Goal: Use online tool/utility: Utilize a website feature to perform a specific function

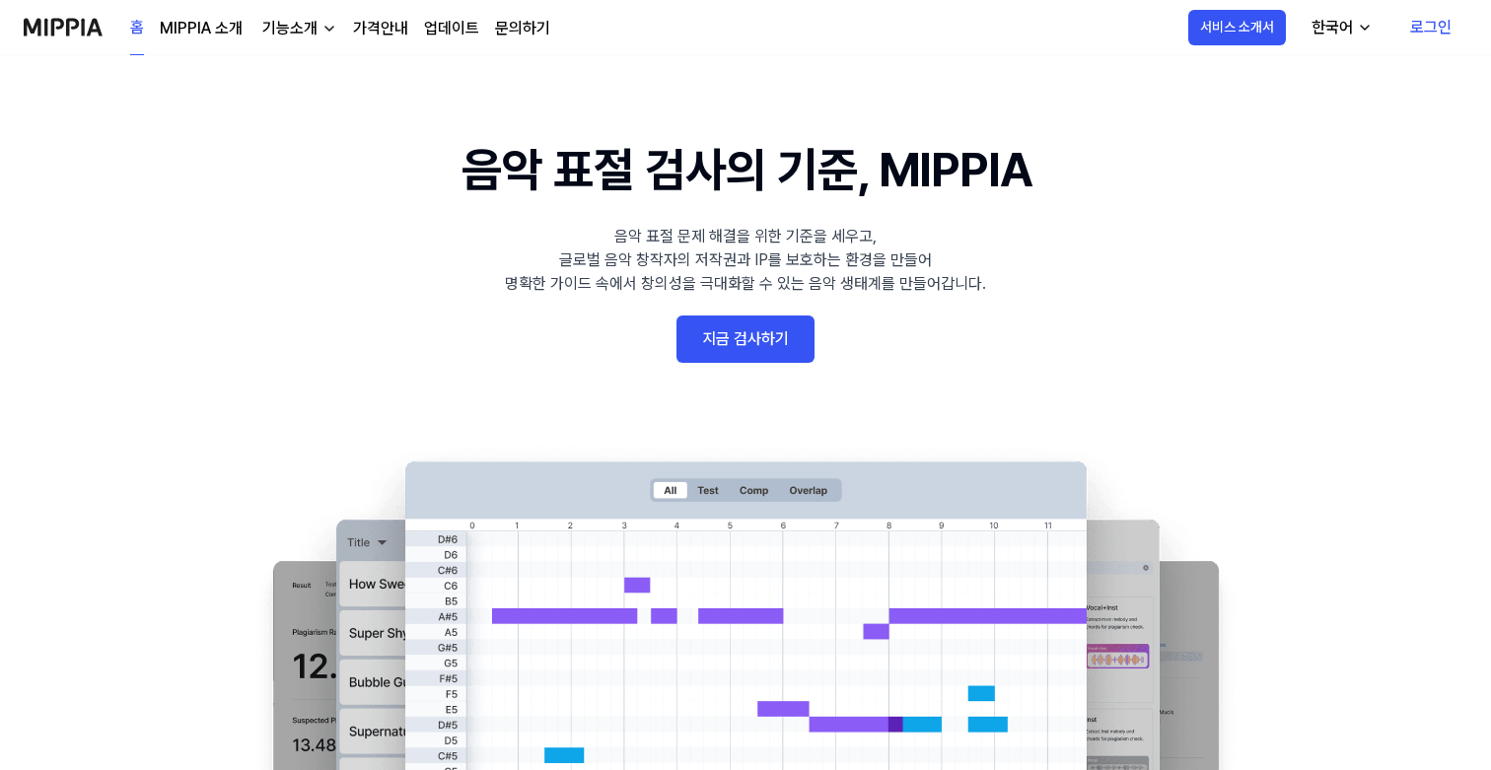
click at [740, 341] on link "지금 검사하기" at bounding box center [745, 339] width 138 height 47
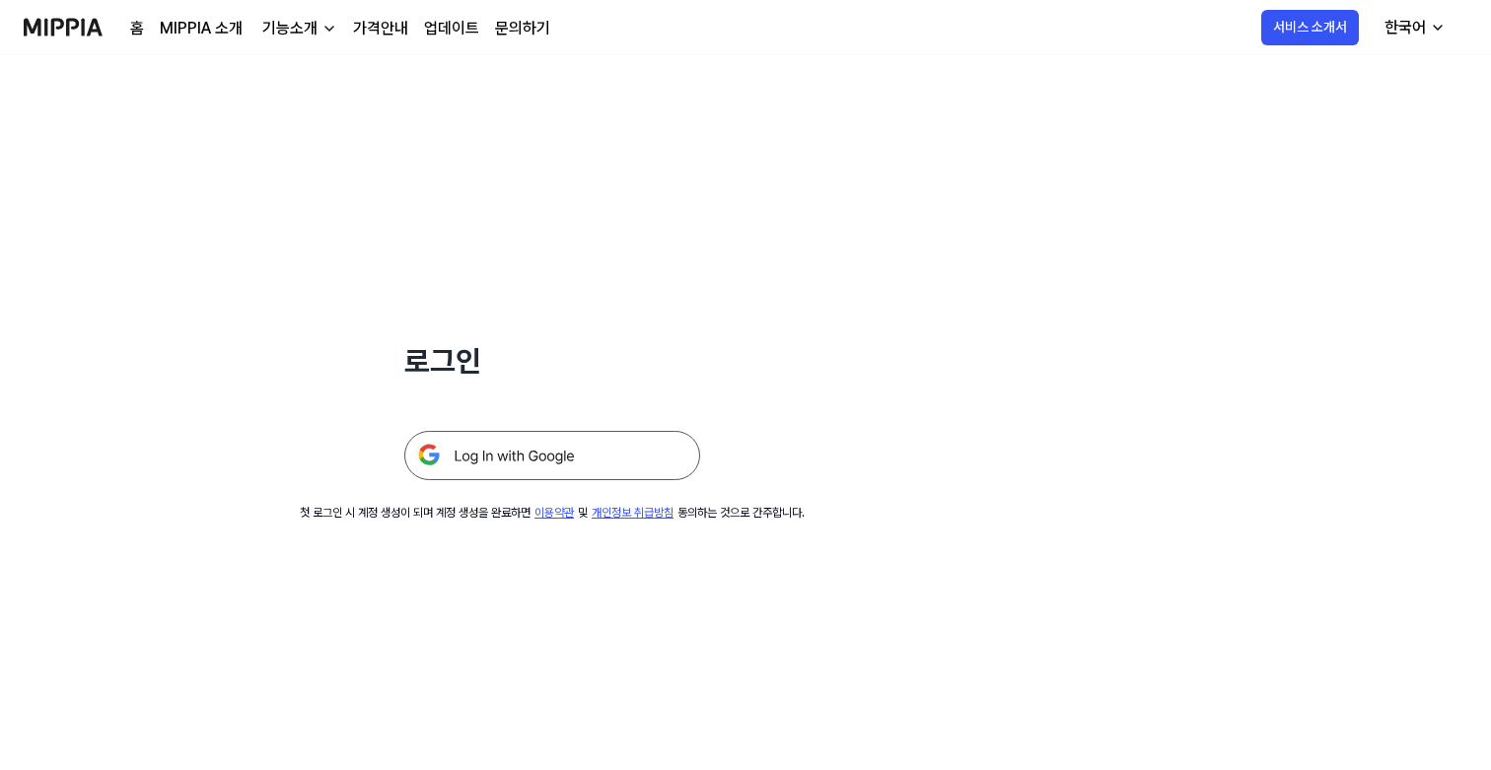
click at [629, 435] on img at bounding box center [552, 455] width 296 height 49
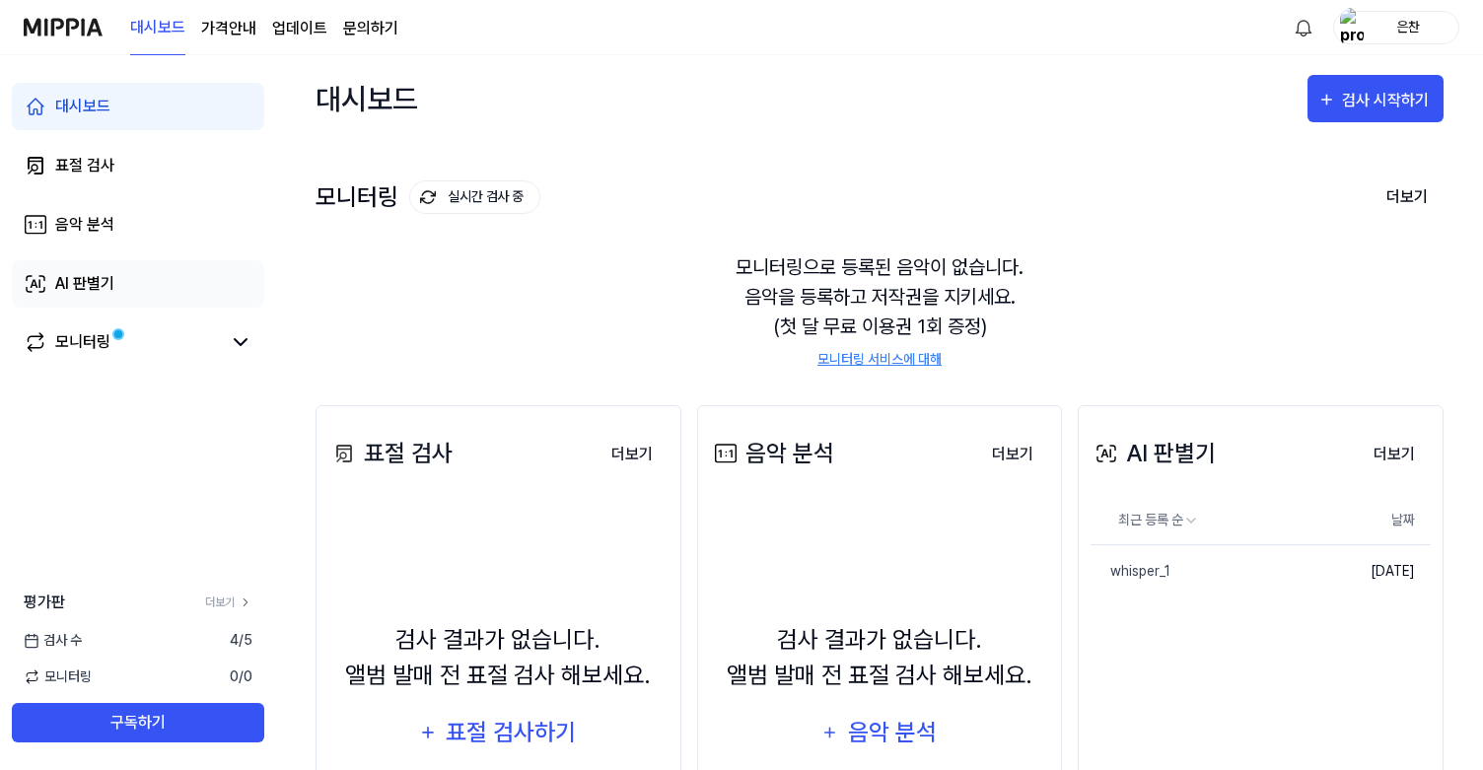
click at [123, 276] on link "AI 판별기" at bounding box center [138, 283] width 252 height 47
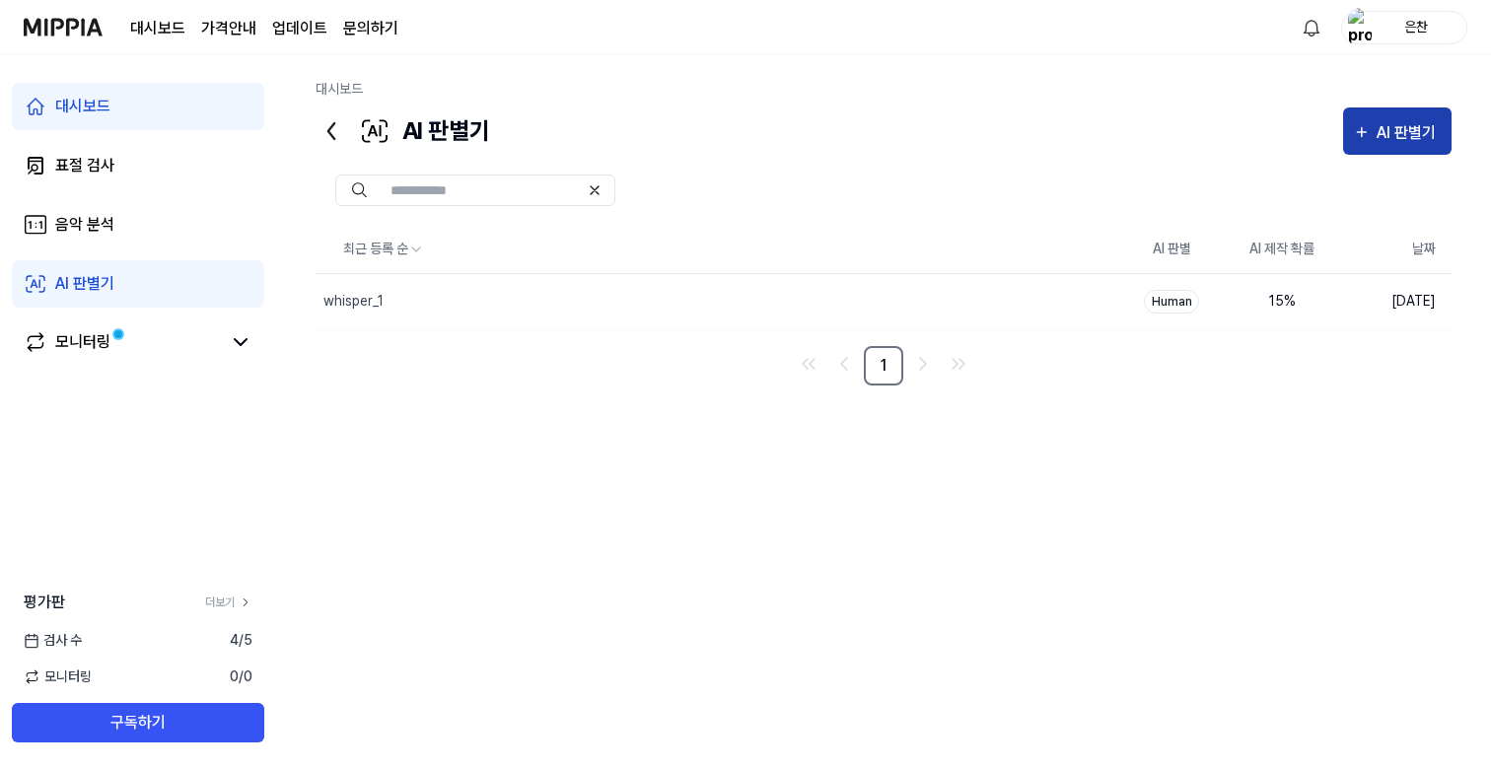
click at [1401, 140] on div "AI 판별기" at bounding box center [1408, 133] width 65 height 26
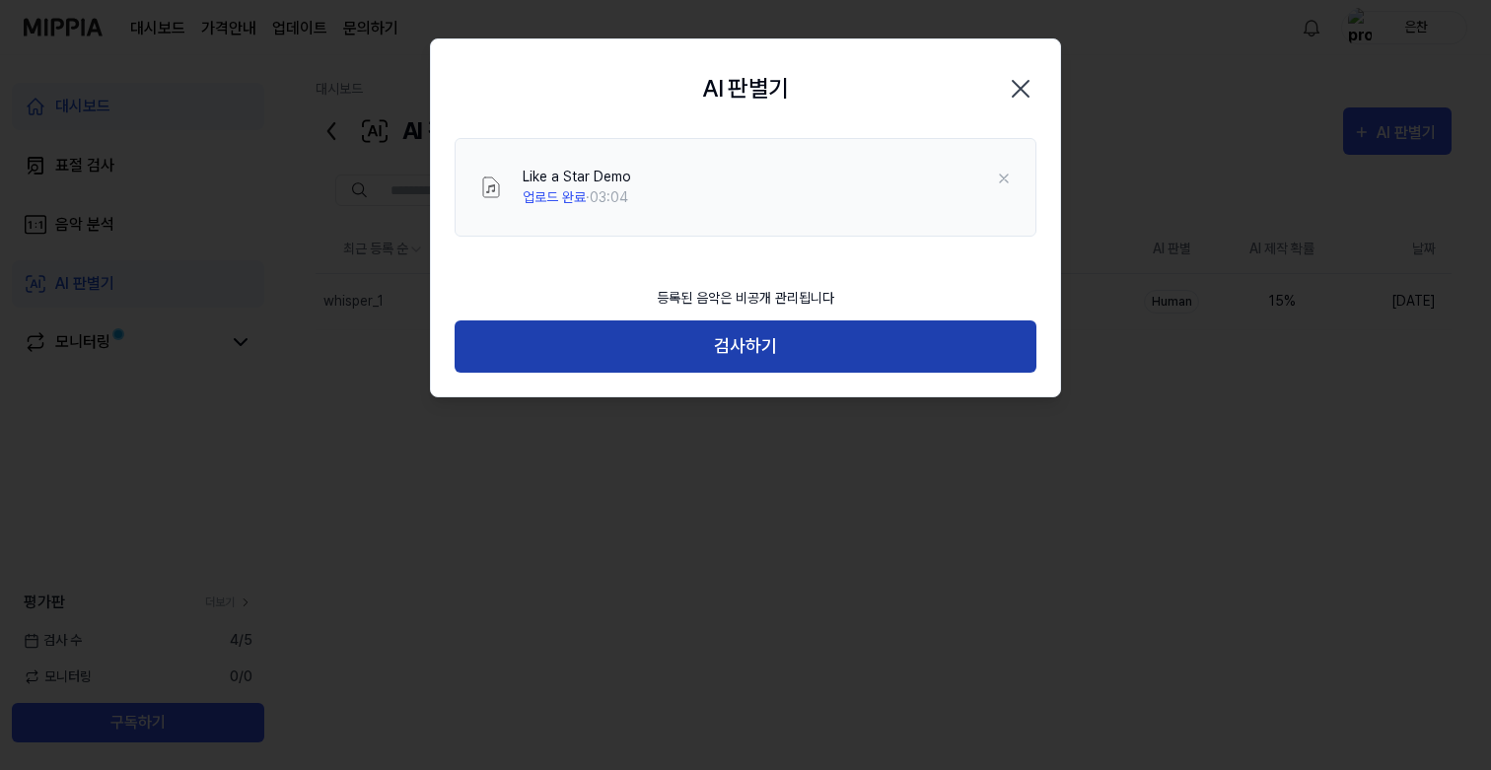
click at [802, 339] on button "검사하기" at bounding box center [746, 346] width 582 height 52
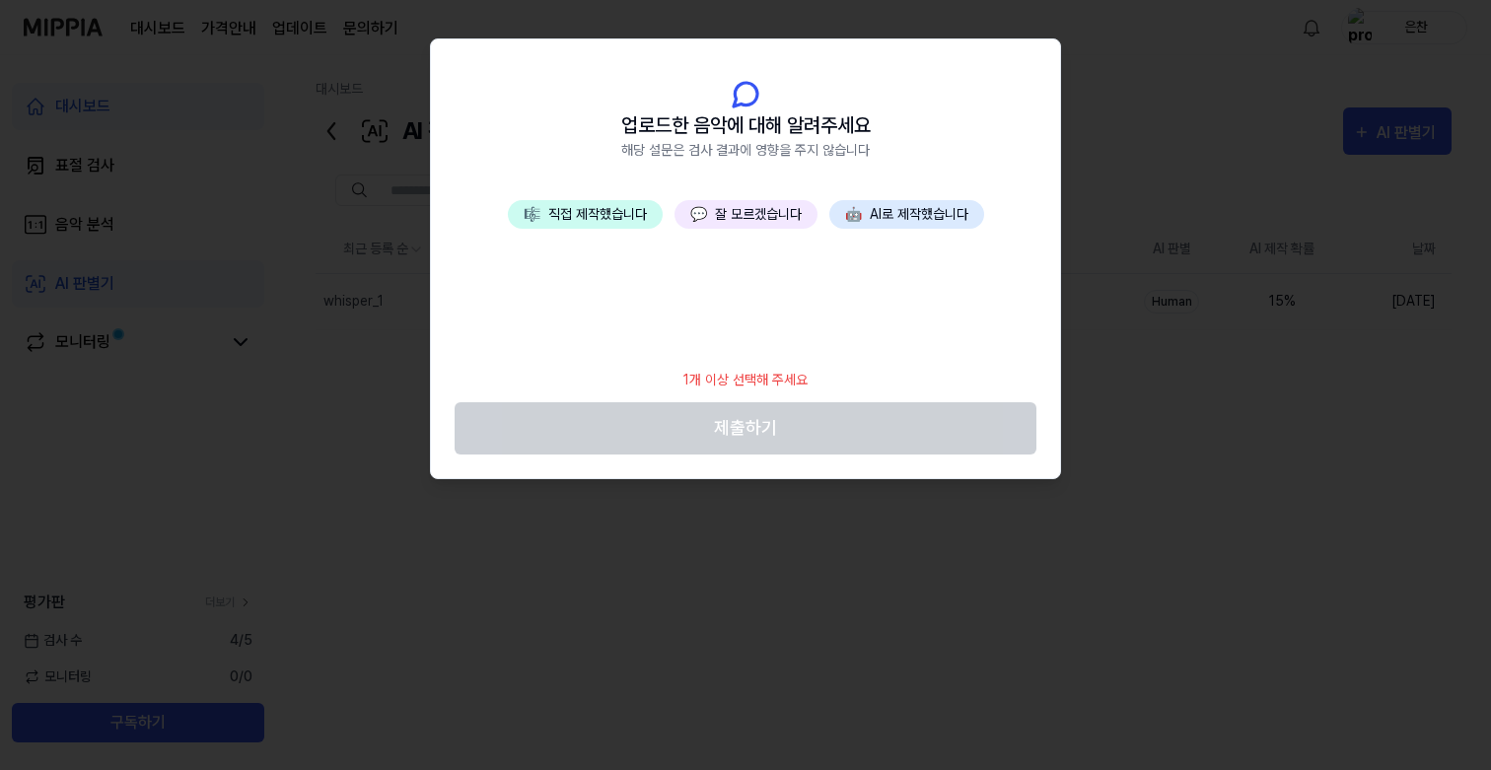
click at [773, 213] on button "💬 잘 모르겠습니다" at bounding box center [745, 214] width 143 height 29
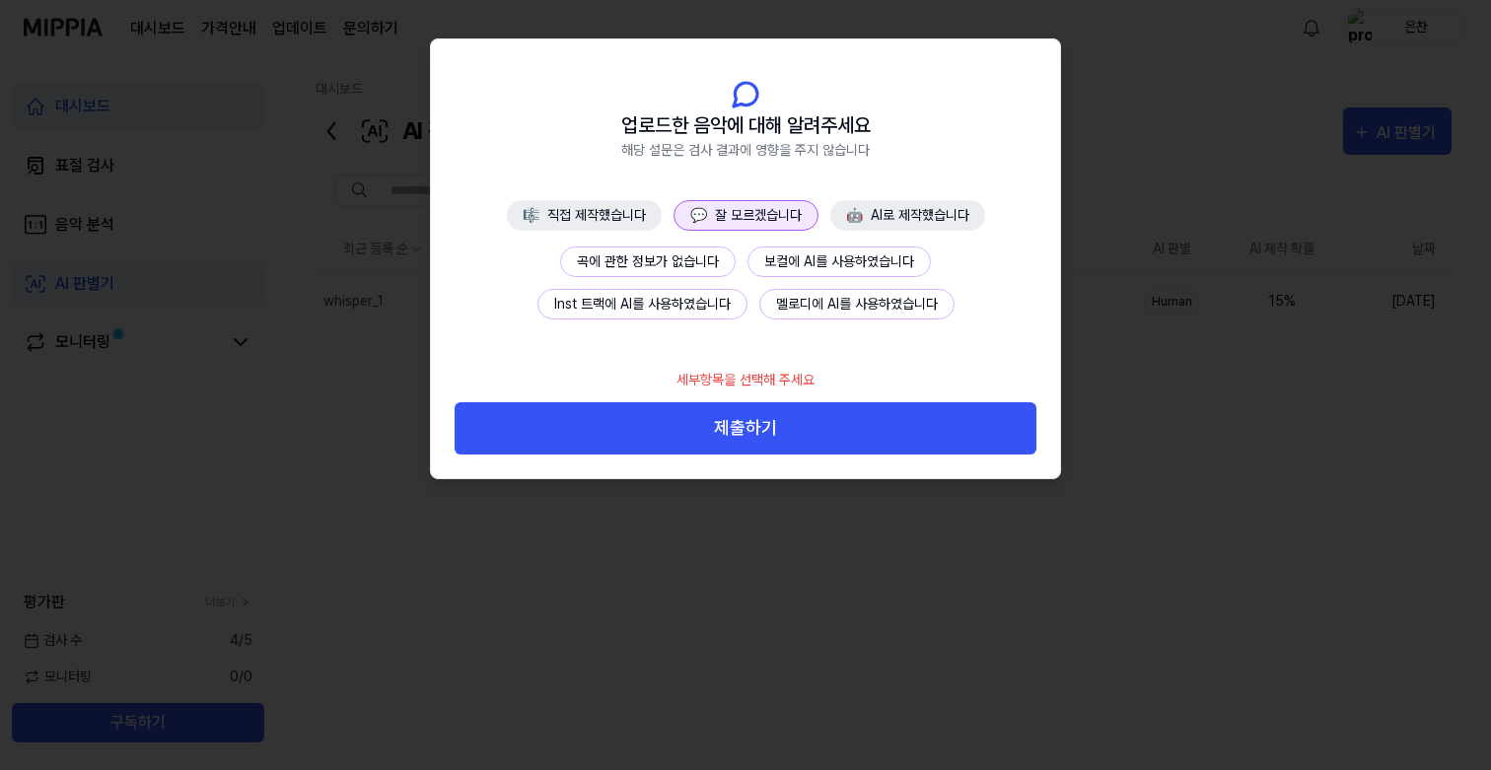
click at [687, 269] on button "곡에 관한 정보가 없습니다" at bounding box center [648, 262] width 176 height 31
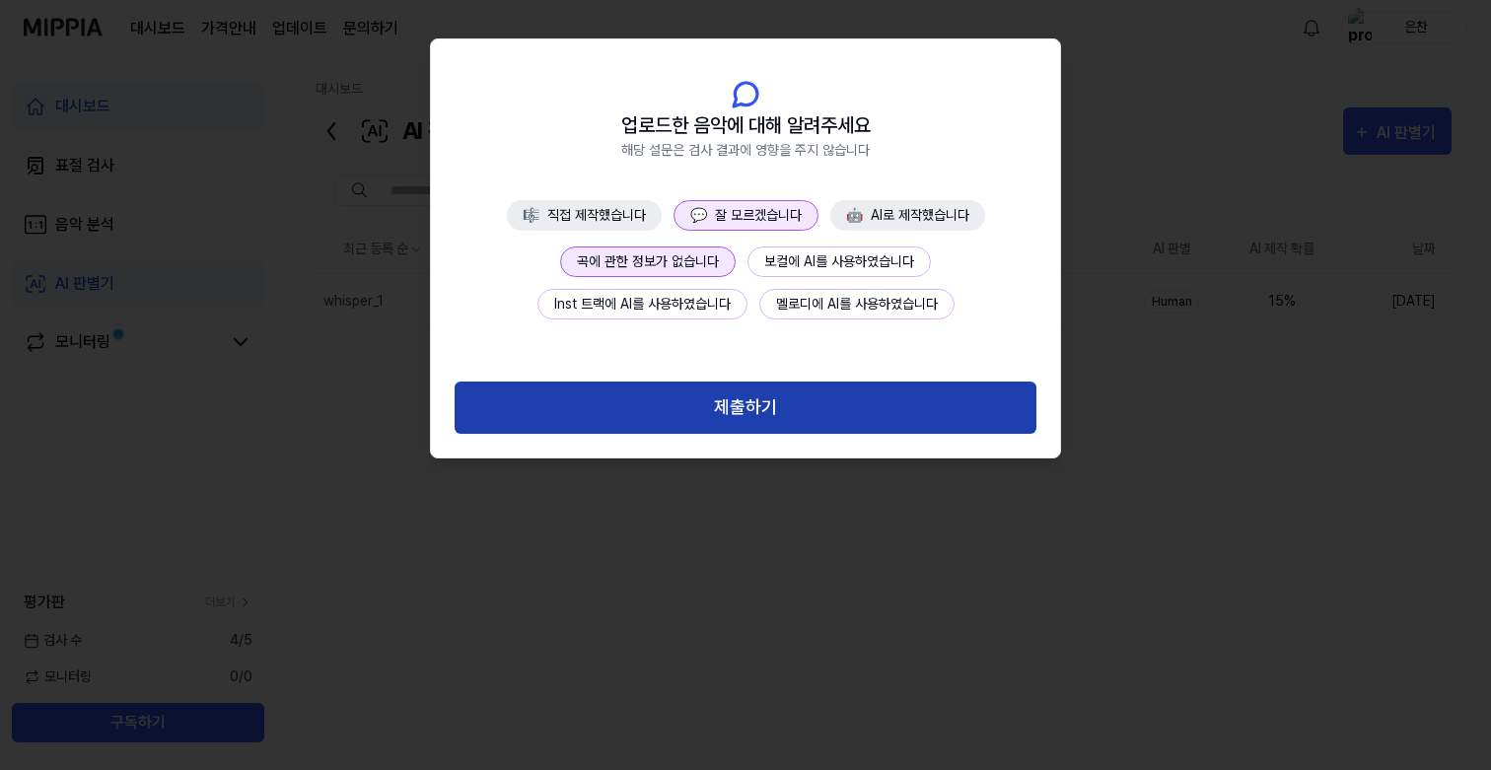
click at [701, 388] on button "제출하기" at bounding box center [746, 408] width 582 height 52
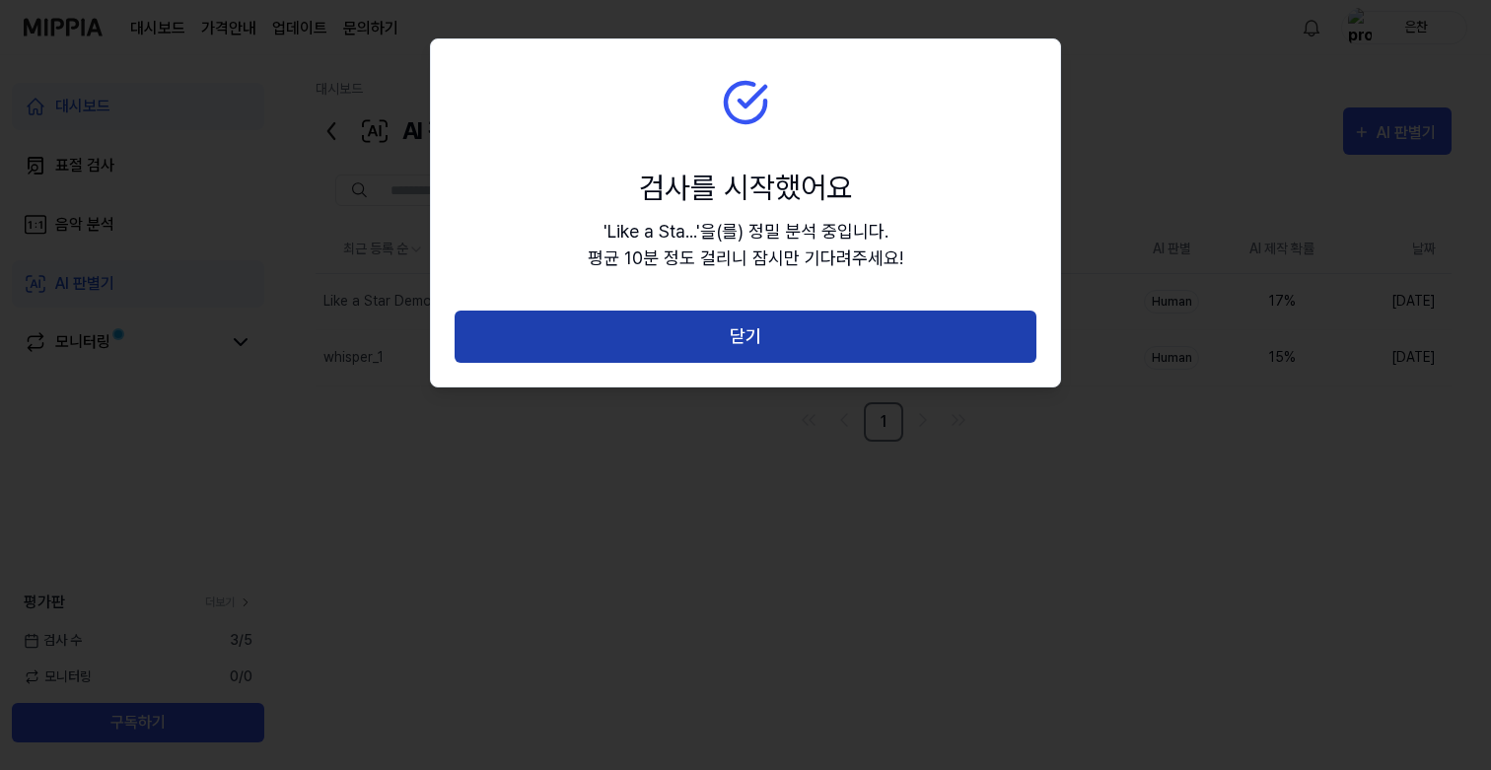
click at [790, 338] on button "닫기" at bounding box center [746, 337] width 582 height 52
